Goal: Task Accomplishment & Management: Manage account settings

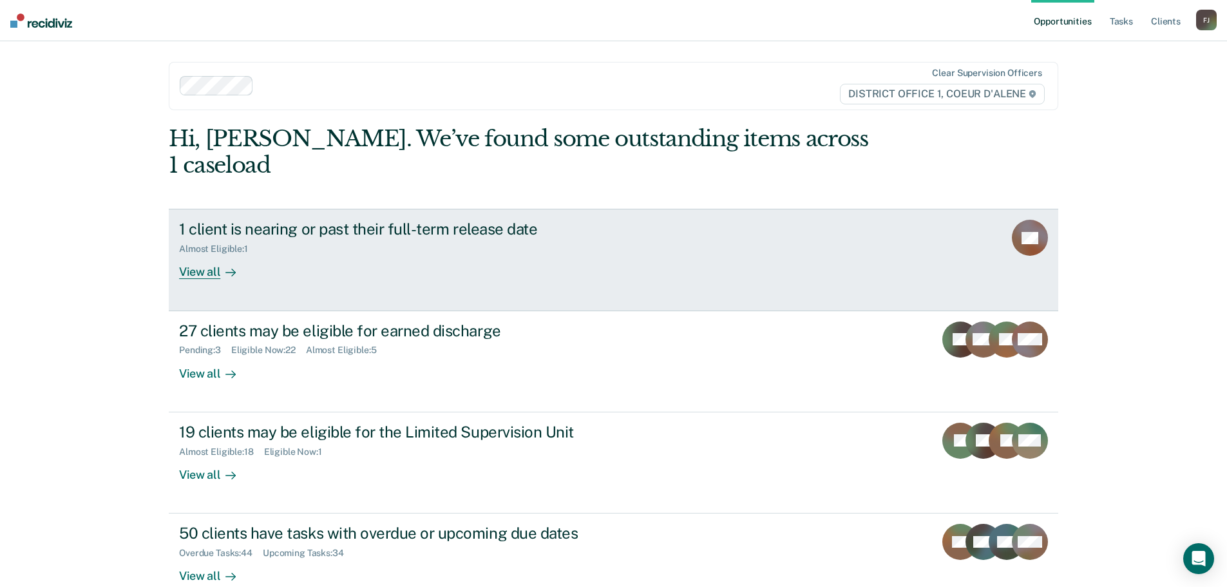
click at [444, 238] on div "Almost Eligible : 1" at bounding box center [405, 246] width 452 height 16
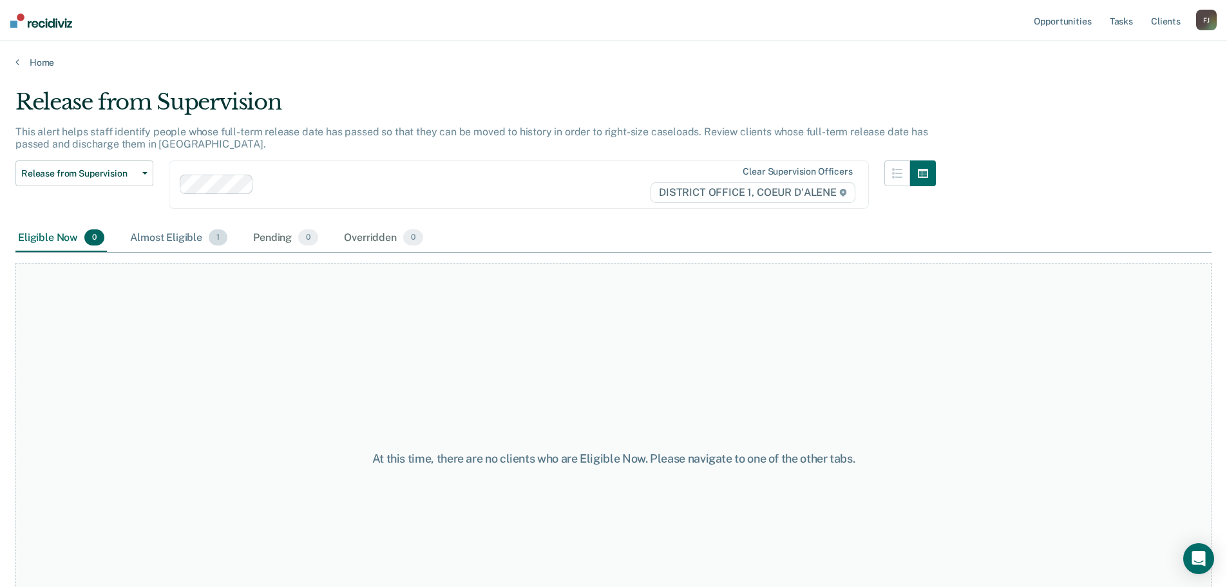
click at [163, 236] on div "Almost Eligible 1" at bounding box center [179, 238] width 102 height 28
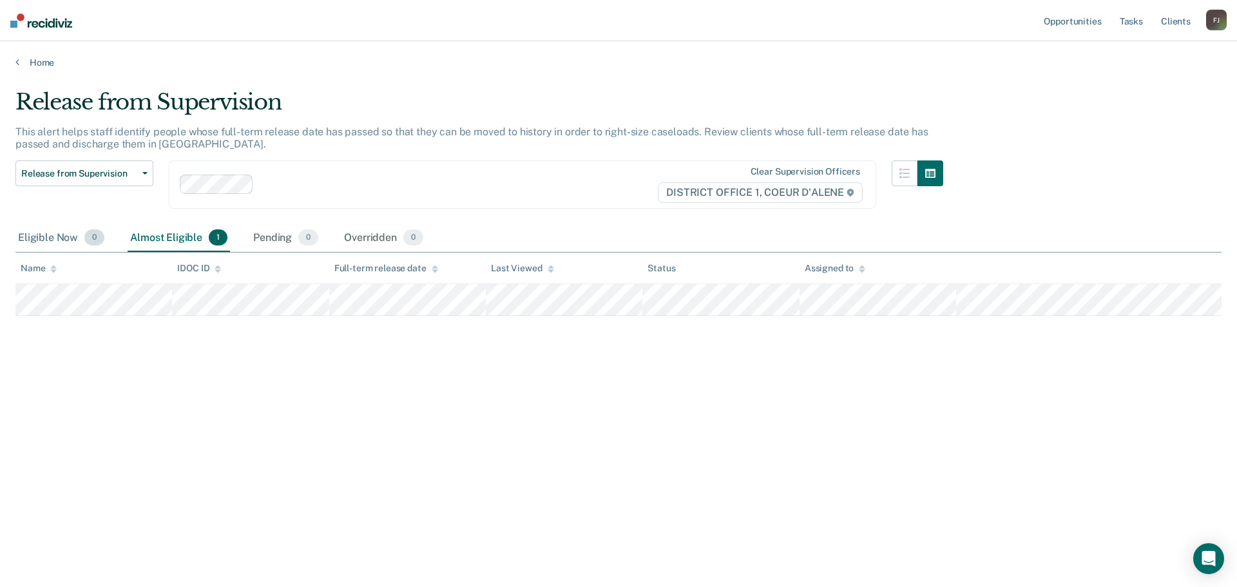
click at [50, 234] on div "Eligible Now 0" at bounding box center [60, 238] width 91 height 28
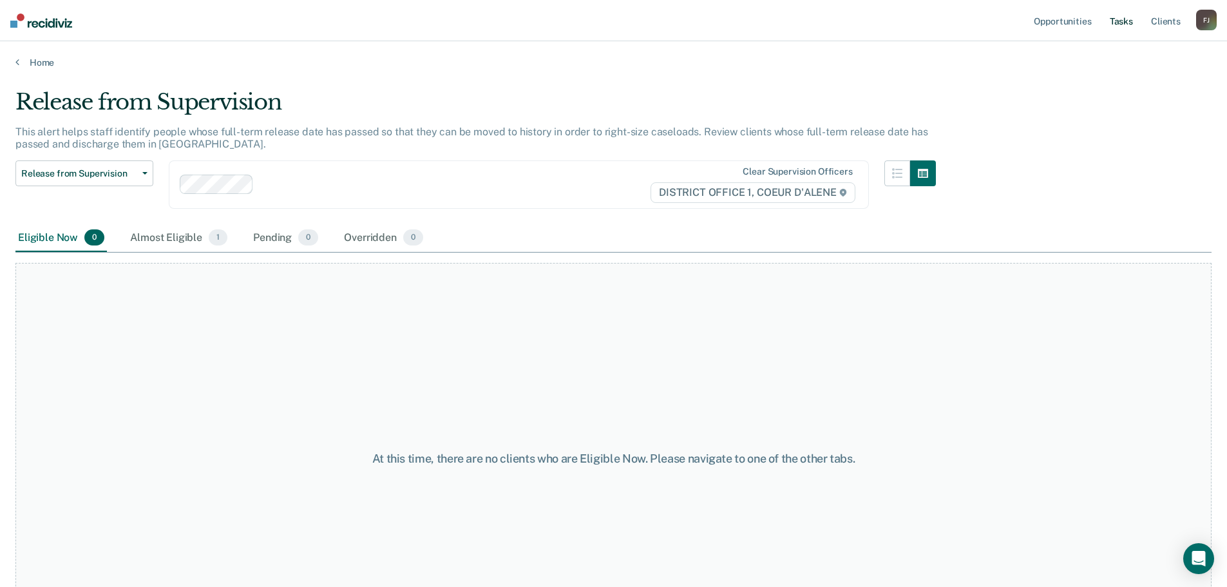
click at [1130, 18] on link "Tasks" at bounding box center [1121, 20] width 28 height 41
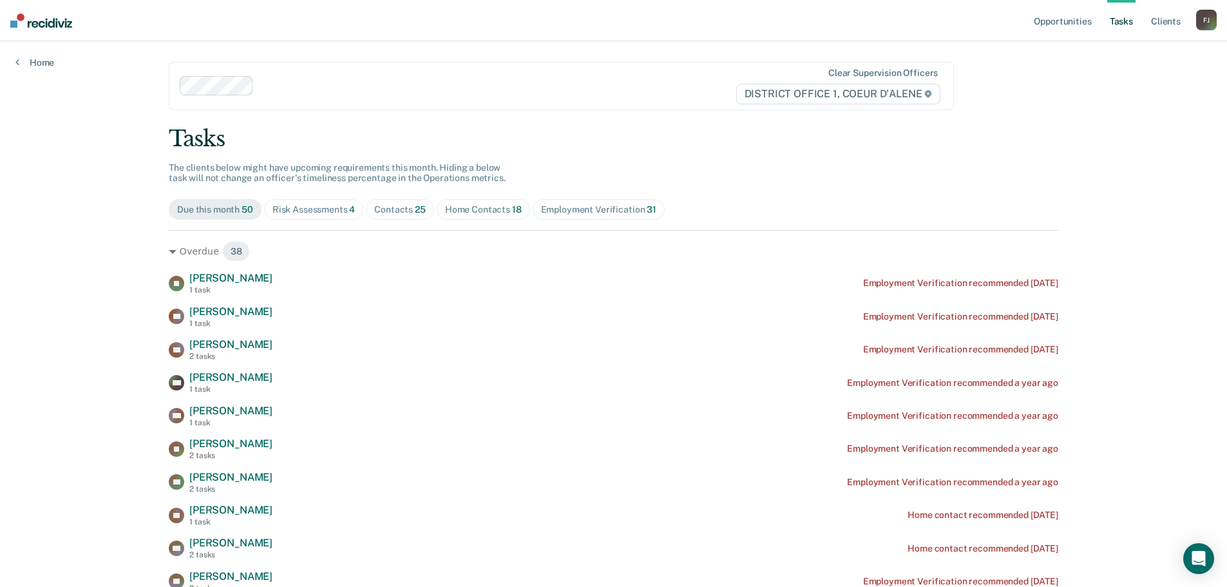
click at [393, 209] on div "Contacts 25" at bounding box center [400, 209] width 52 height 11
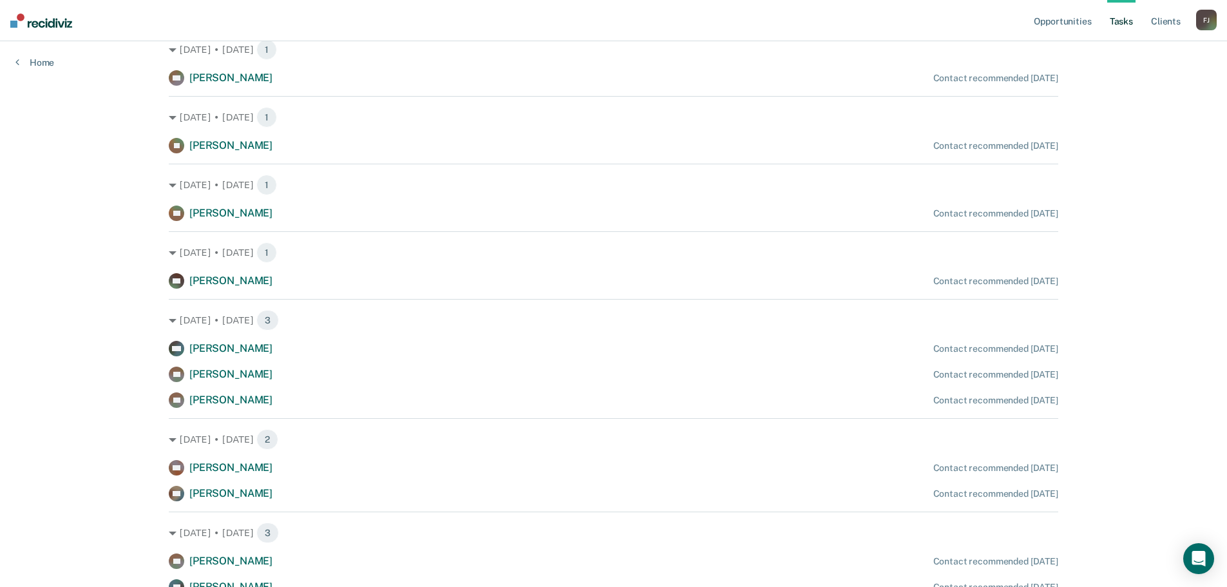
scroll to position [515, 0]
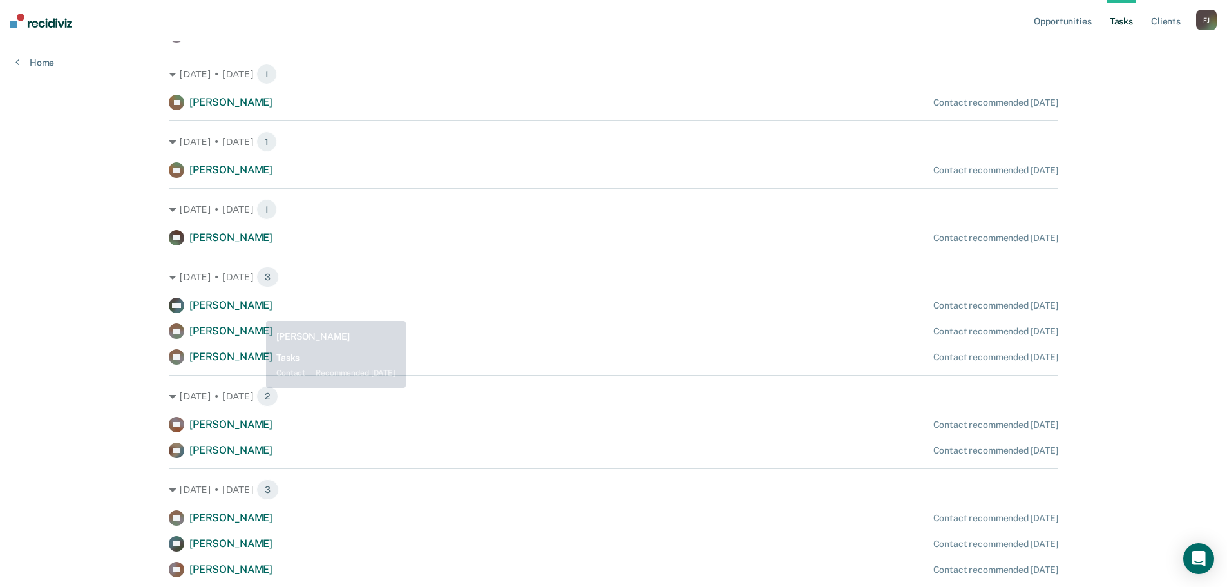
click at [256, 308] on span "[PERSON_NAME]" at bounding box center [230, 305] width 83 height 12
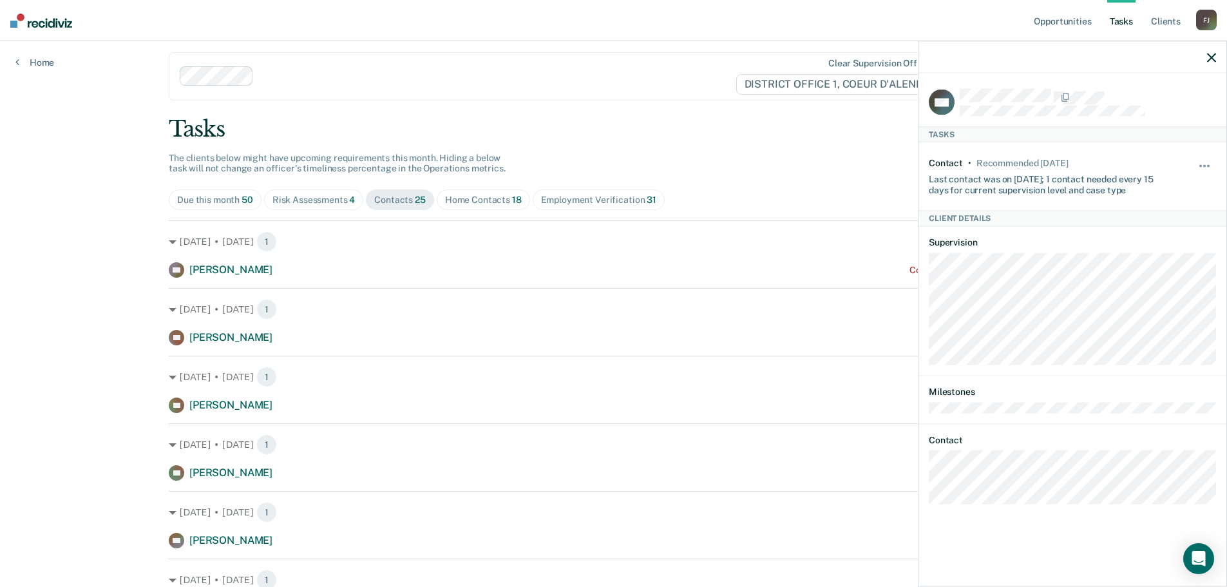
scroll to position [0, 0]
